Goal: Task Accomplishment & Management: Use online tool/utility

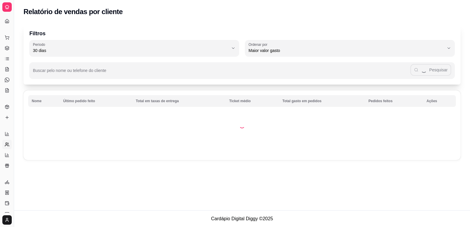
select select "30"
select select "HIGHEST_TOTAL_SPENT_WITH_ORDERS"
select select "ALL"
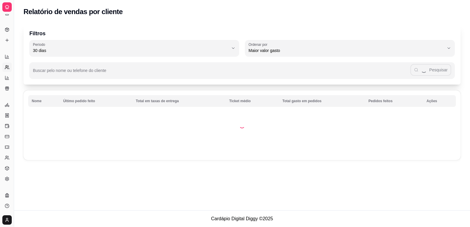
select select "0"
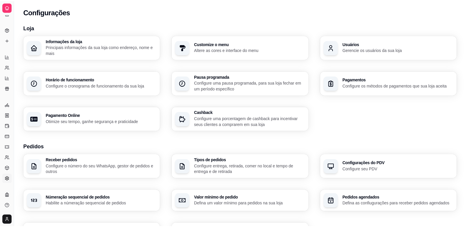
scroll to position [163, 0]
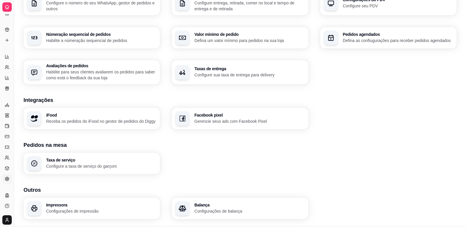
click at [7, 7] on icon at bounding box center [7, 7] width 5 height 5
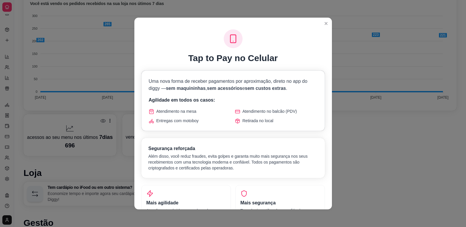
scroll to position [188, 0]
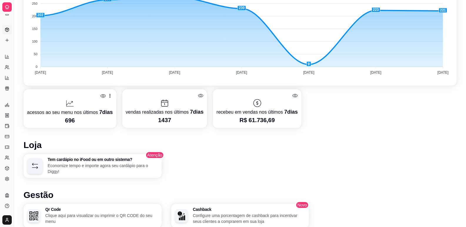
click at [8, 30] on icon at bounding box center [7, 29] width 5 height 5
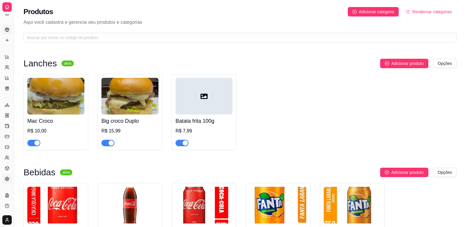
click at [8, 177] on icon at bounding box center [7, 179] width 5 height 5
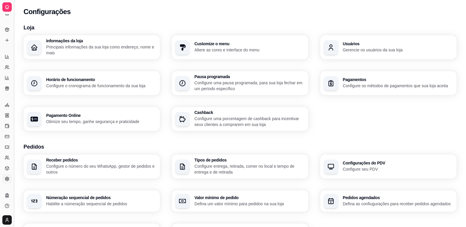
click at [14, 82] on button "Toggle Sidebar" at bounding box center [13, 113] width 5 height 227
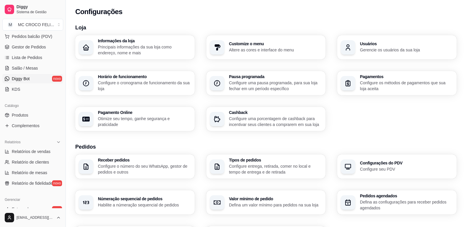
click at [14, 82] on span "Diggy Bot" at bounding box center [21, 79] width 18 height 6
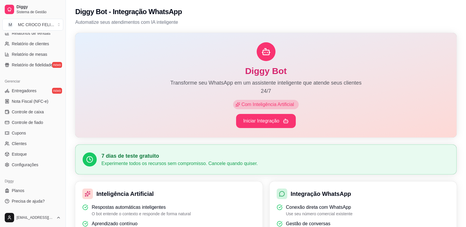
scroll to position [42, 0]
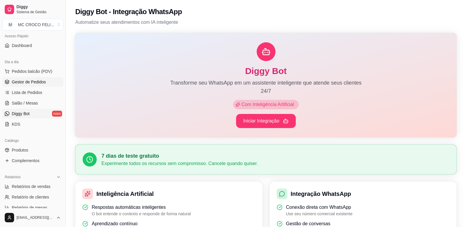
click at [47, 80] on link "Gestor de Pedidos" at bounding box center [32, 81] width 61 height 9
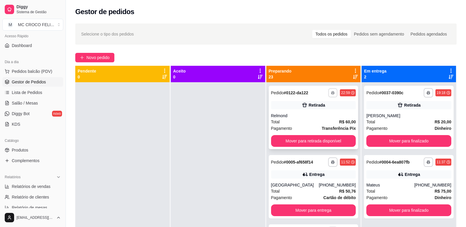
click at [328, 91] on button "button" at bounding box center [332, 92] width 9 height 9
click at [312, 112] on button "IMPRESSORA" at bounding box center [309, 113] width 41 height 9
click at [331, 94] on icon "button" at bounding box center [333, 93] width 4 height 4
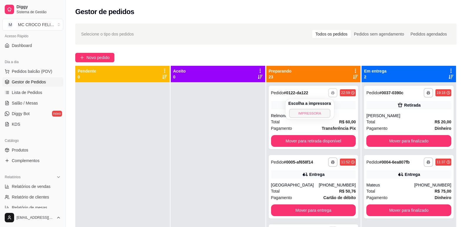
click at [315, 111] on button "IMPRESSORA" at bounding box center [309, 113] width 41 height 9
